Goal: Navigation & Orientation: Find specific page/section

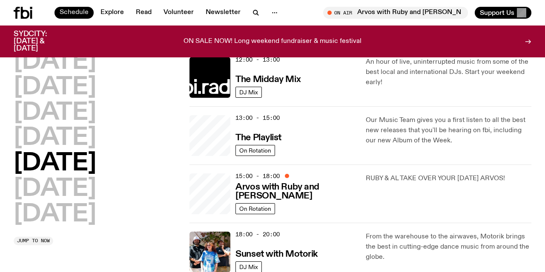
scroll to position [200, 0]
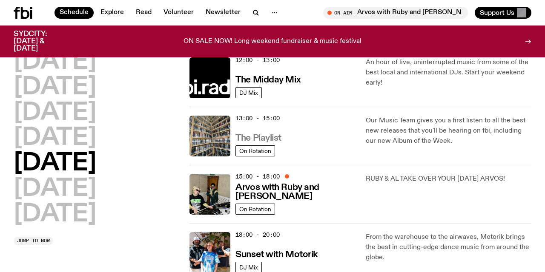
click at [269, 137] on h3 "The Playlist" at bounding box center [258, 138] width 46 height 9
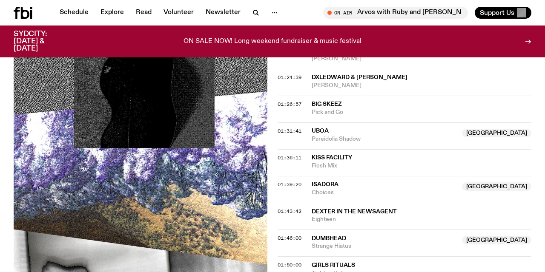
scroll to position [944, 0]
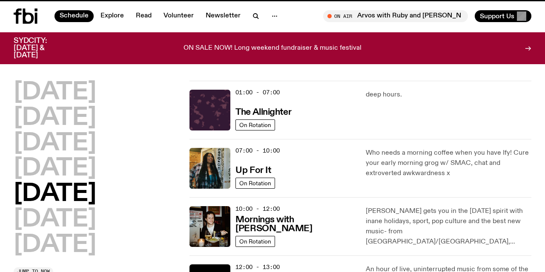
scroll to position [200, 0]
